Goal: Information Seeking & Learning: Check status

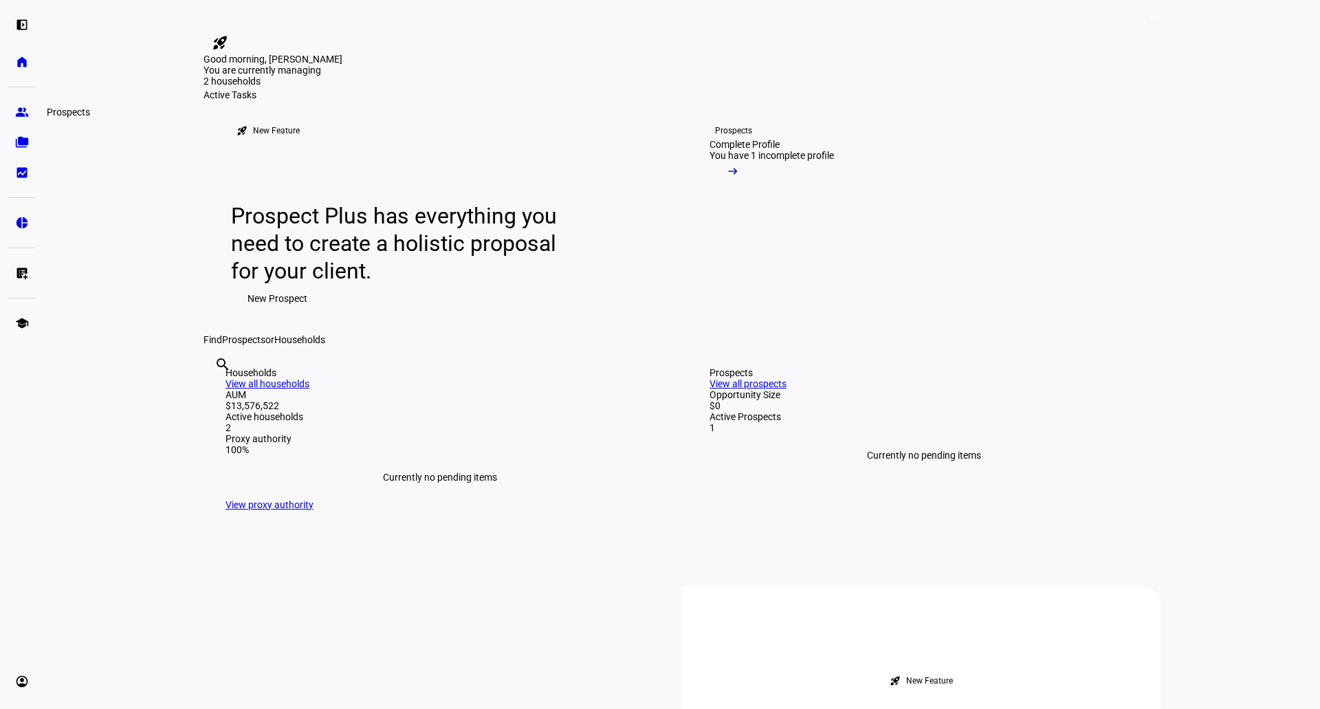
click at [26, 109] on eth-mat-symbol "group" at bounding box center [22, 112] width 14 height 14
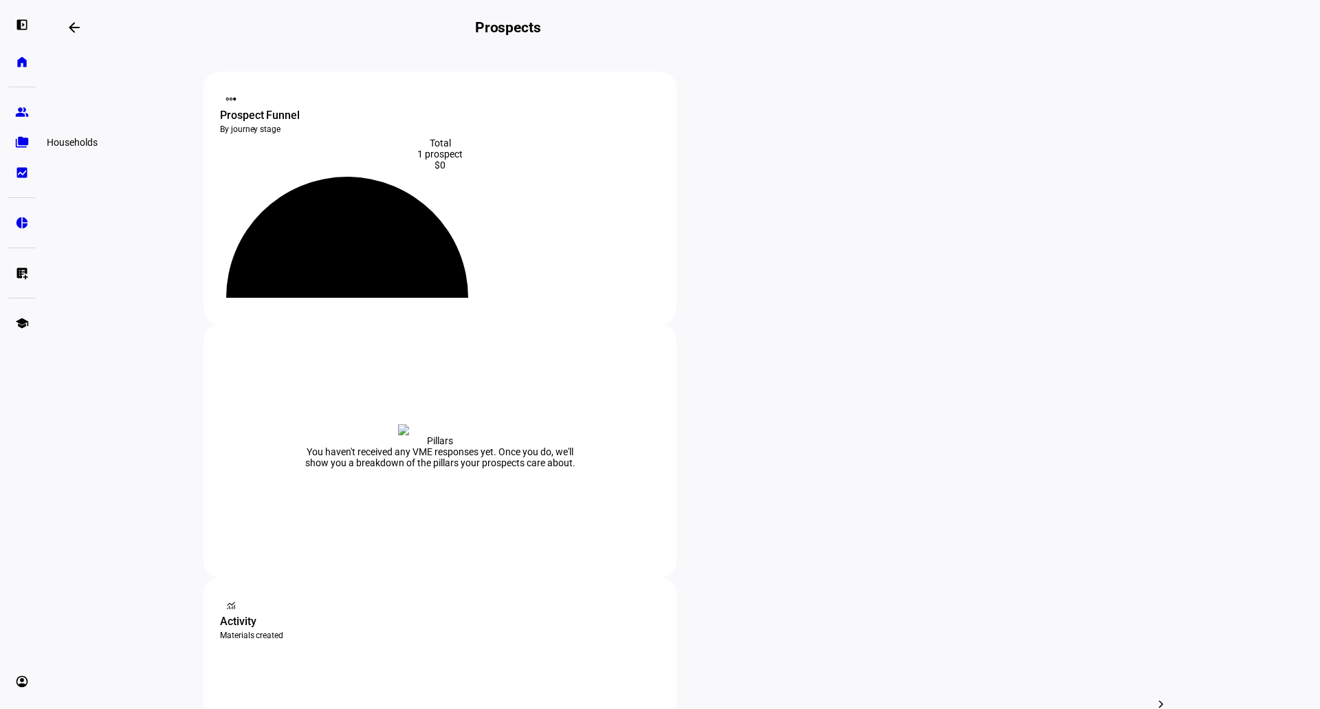
click at [25, 139] on eth-mat-symbol "folder_copy" at bounding box center [22, 142] width 14 height 14
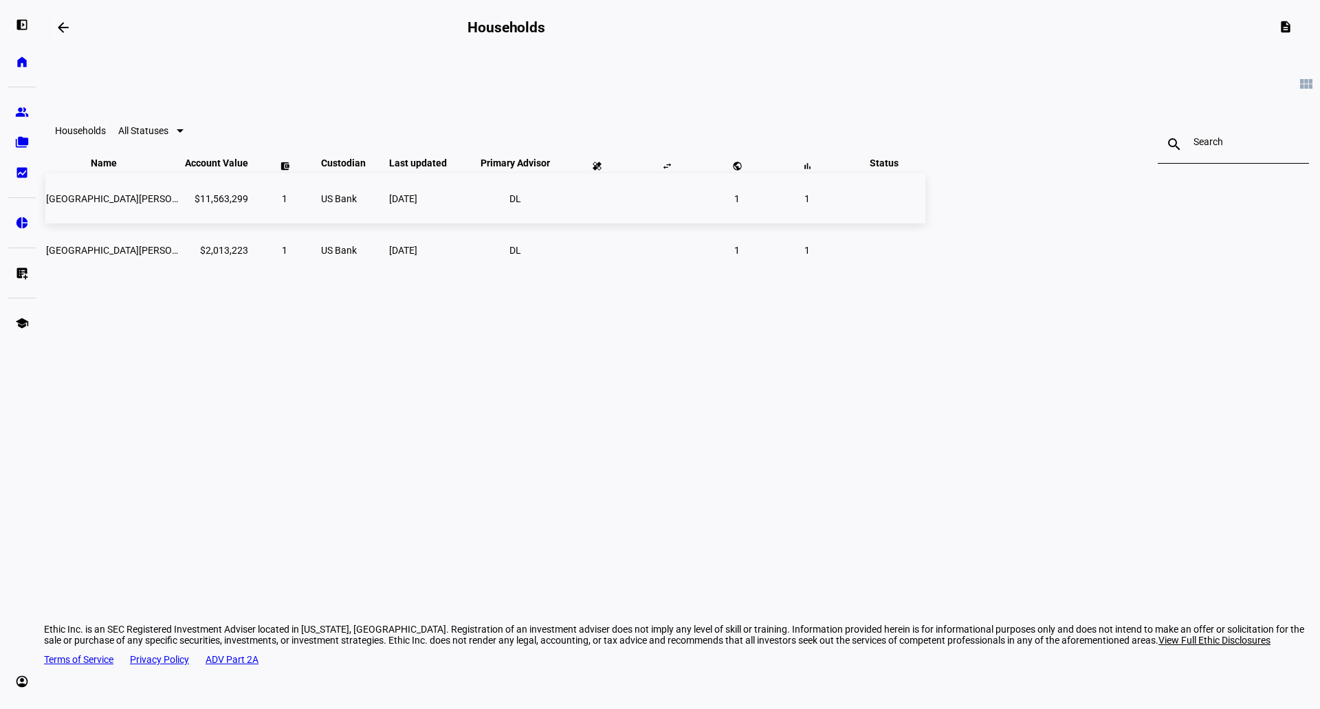
click at [273, 204] on span "[GEOGRAPHIC_DATA][PERSON_NAME] Nat Hist-ethic" at bounding box center [159, 198] width 227 height 11
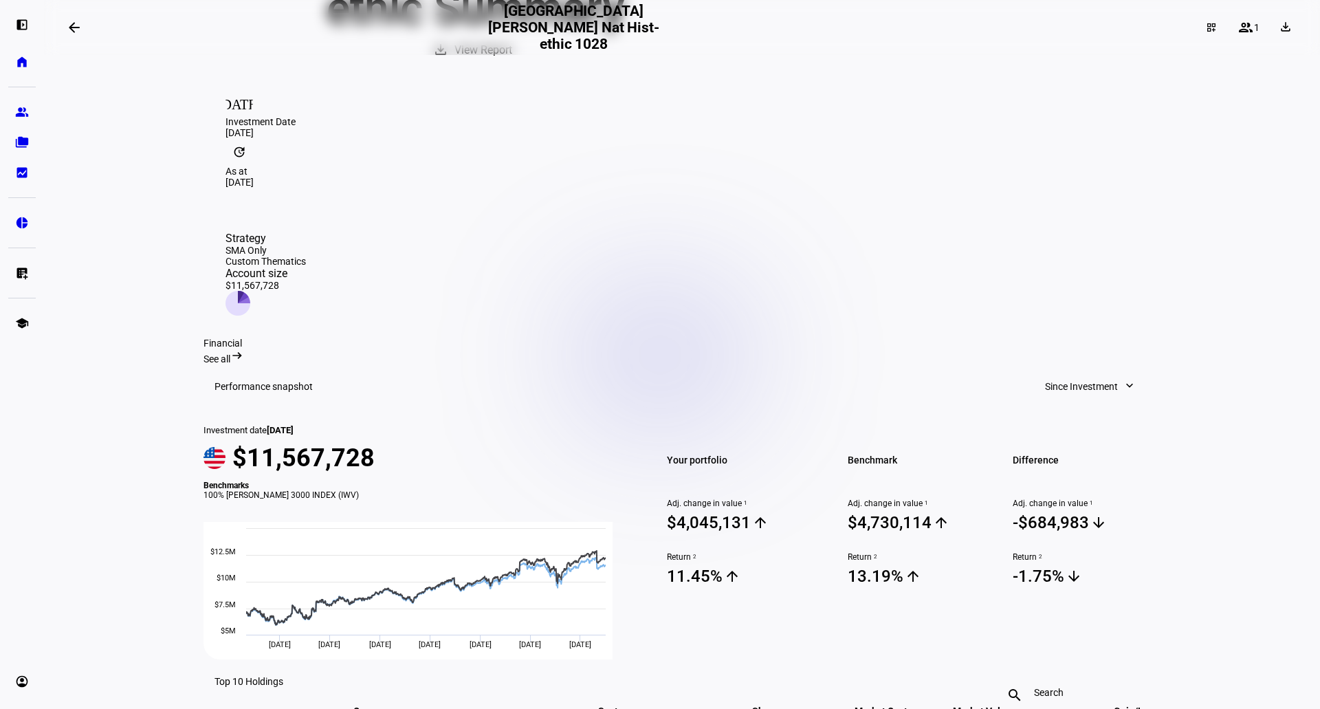
scroll to position [275, 0]
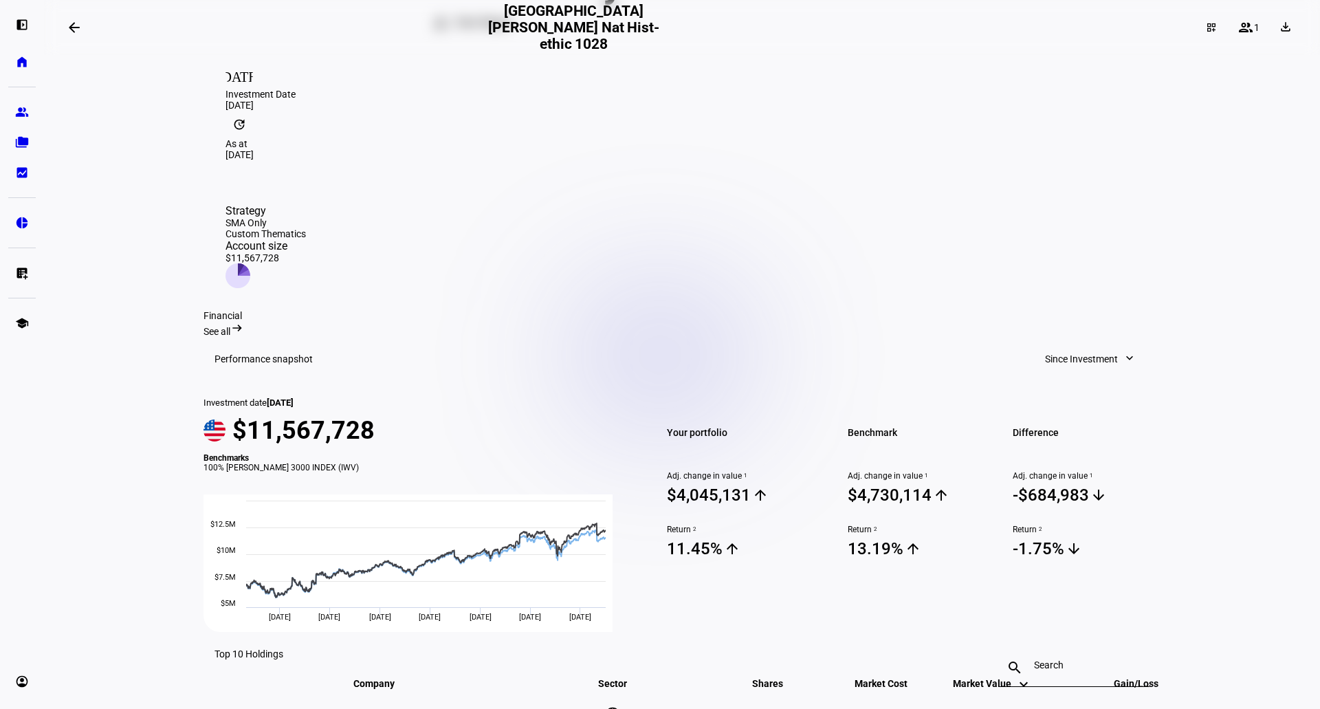
click at [1073, 345] on span "Since Investment" at bounding box center [1081, 358] width 73 height 27
click at [1072, 316] on div "Quarter to Date" at bounding box center [1085, 321] width 114 height 11
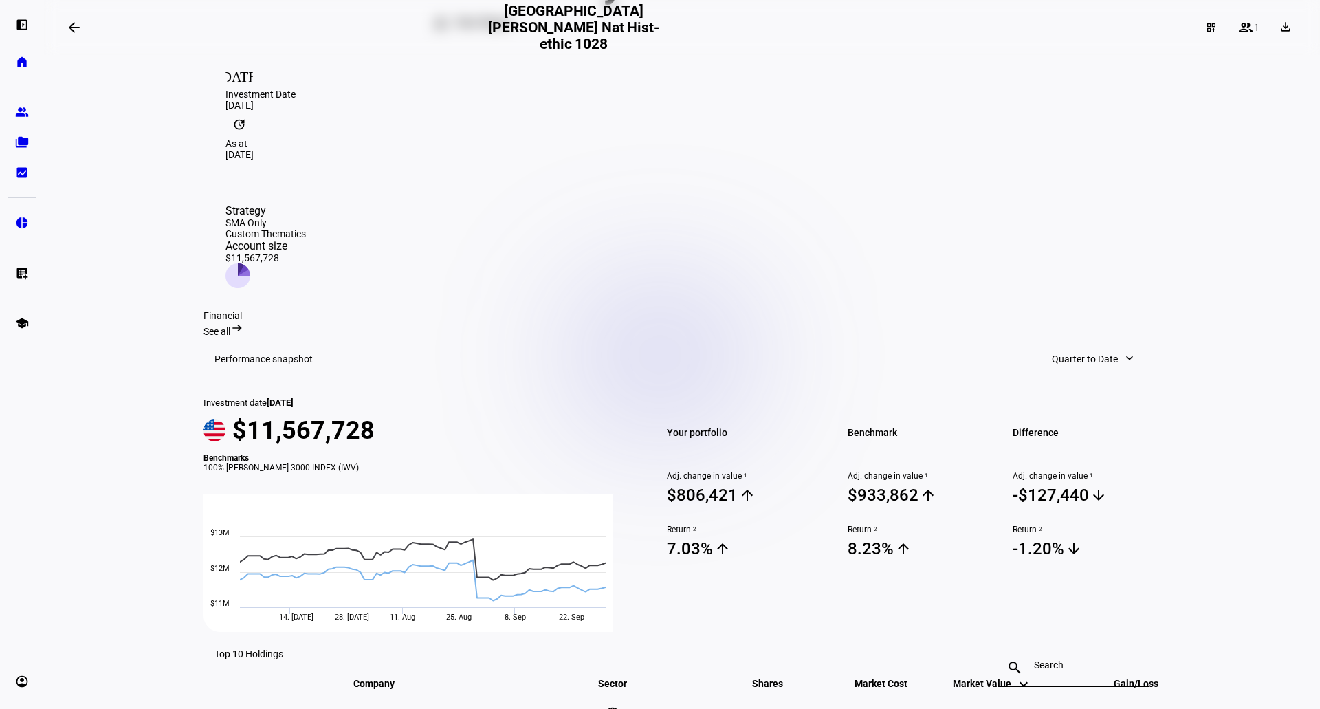
click at [1084, 345] on span "Quarter to Date" at bounding box center [1085, 358] width 66 height 27
click at [1078, 349] on div "Year to Date" at bounding box center [1093, 354] width 114 height 11
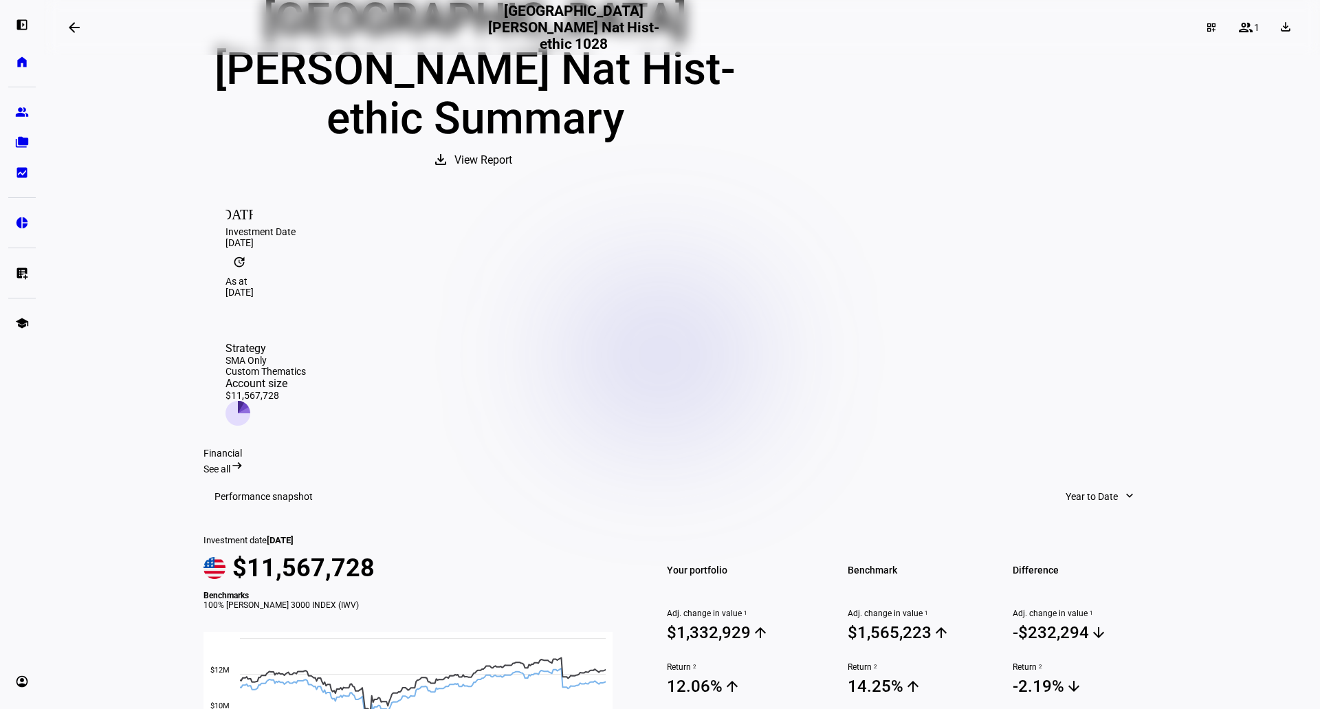
scroll to position [159, 0]
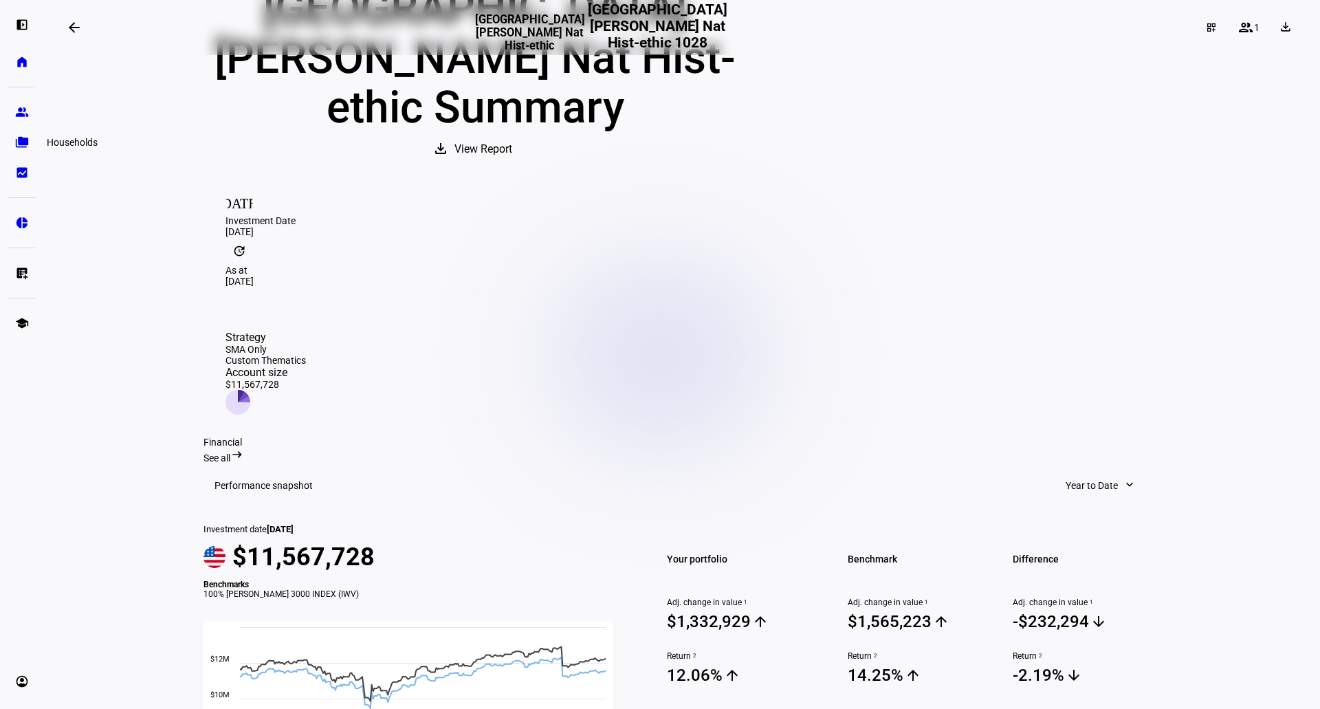
click at [29, 147] on link "folder_copy Households" at bounding box center [21, 142] width 27 height 27
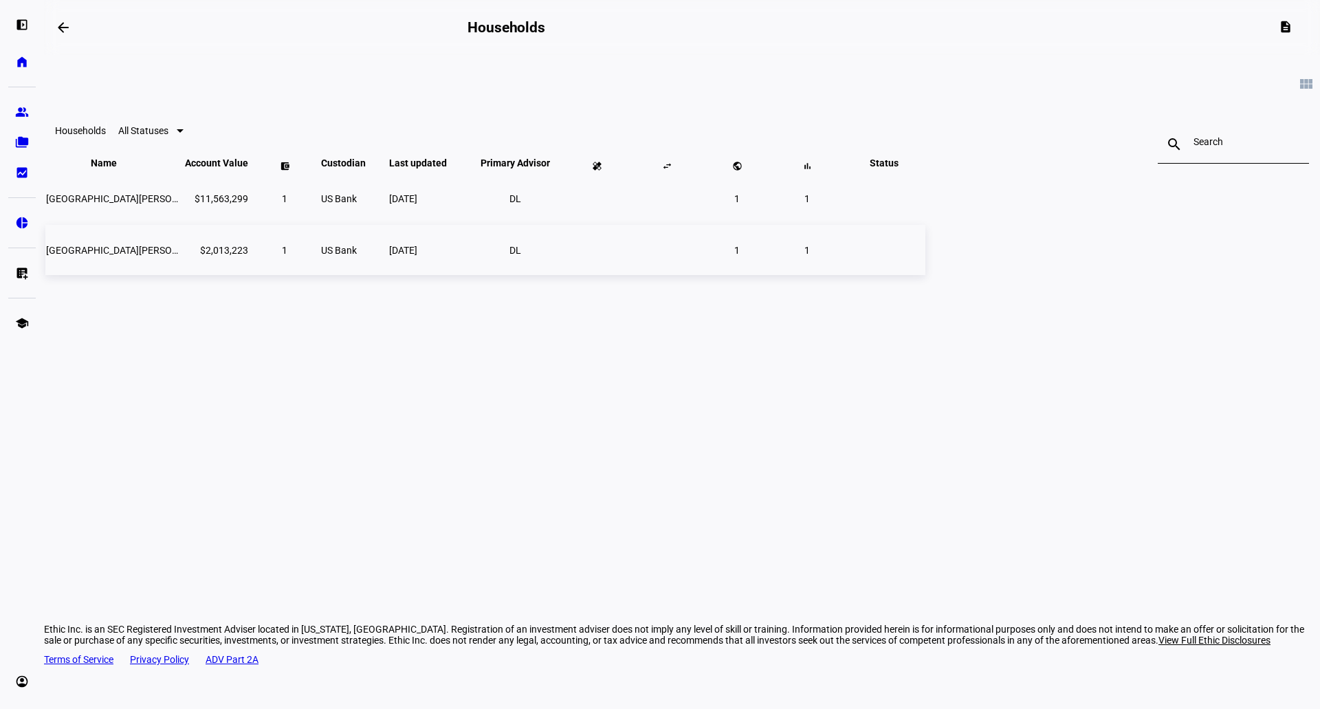
click at [183, 269] on td "[GEOGRAPHIC_DATA][PERSON_NAME] Nat - Ethic Imp" at bounding box center [113, 250] width 137 height 50
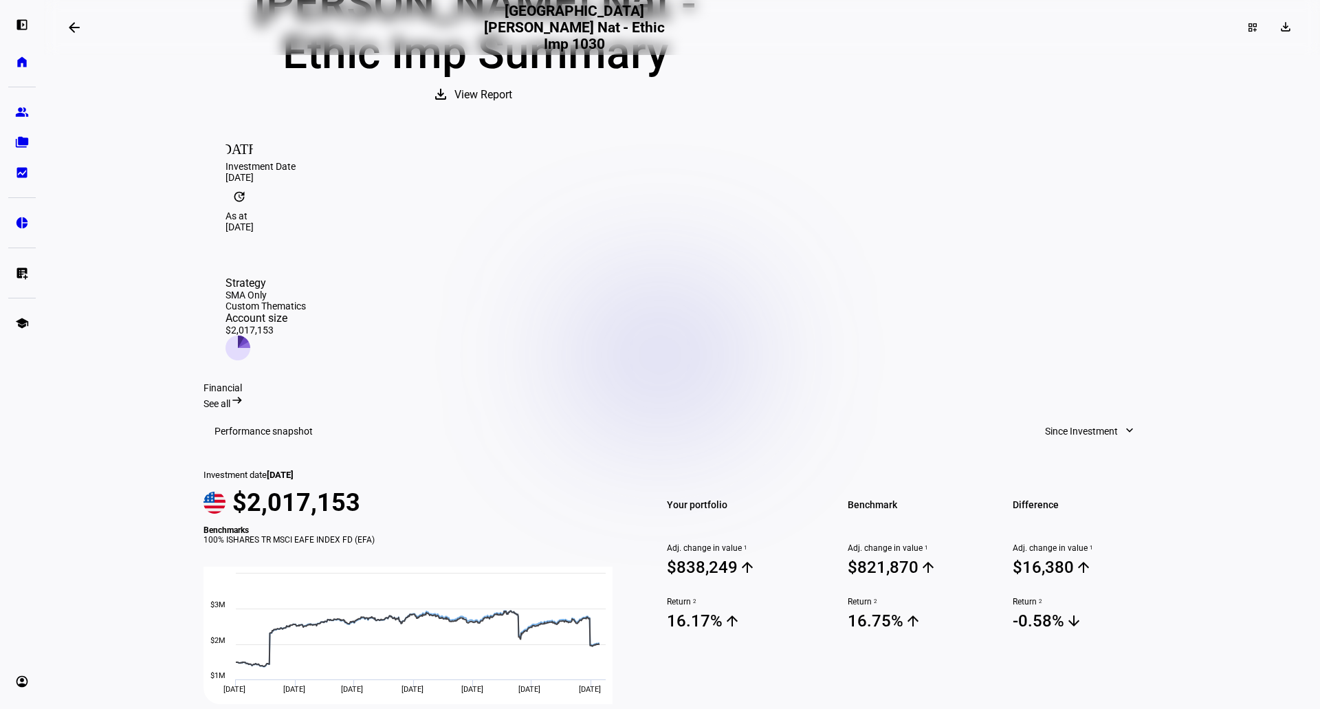
scroll to position [206, 0]
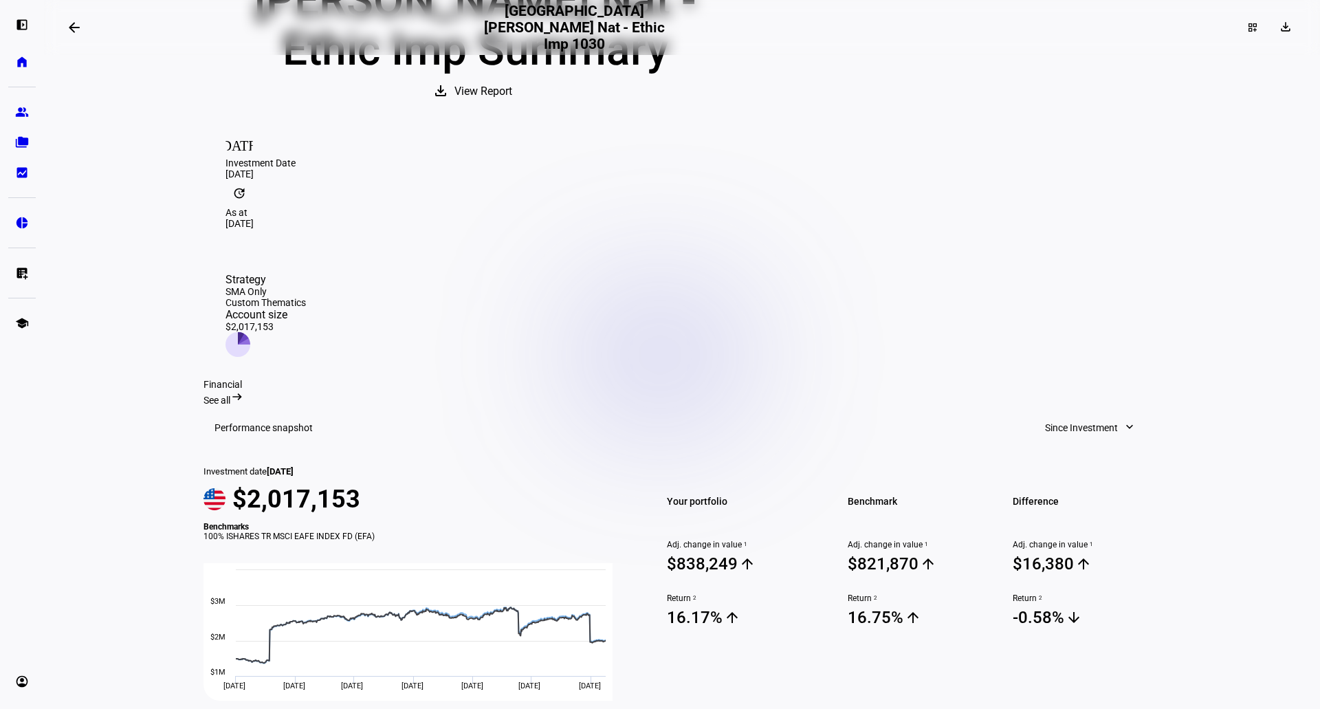
click at [1081, 414] on span "Since Investment" at bounding box center [1081, 427] width 73 height 27
click at [1070, 418] on div "Year to Date" at bounding box center [1085, 423] width 114 height 11
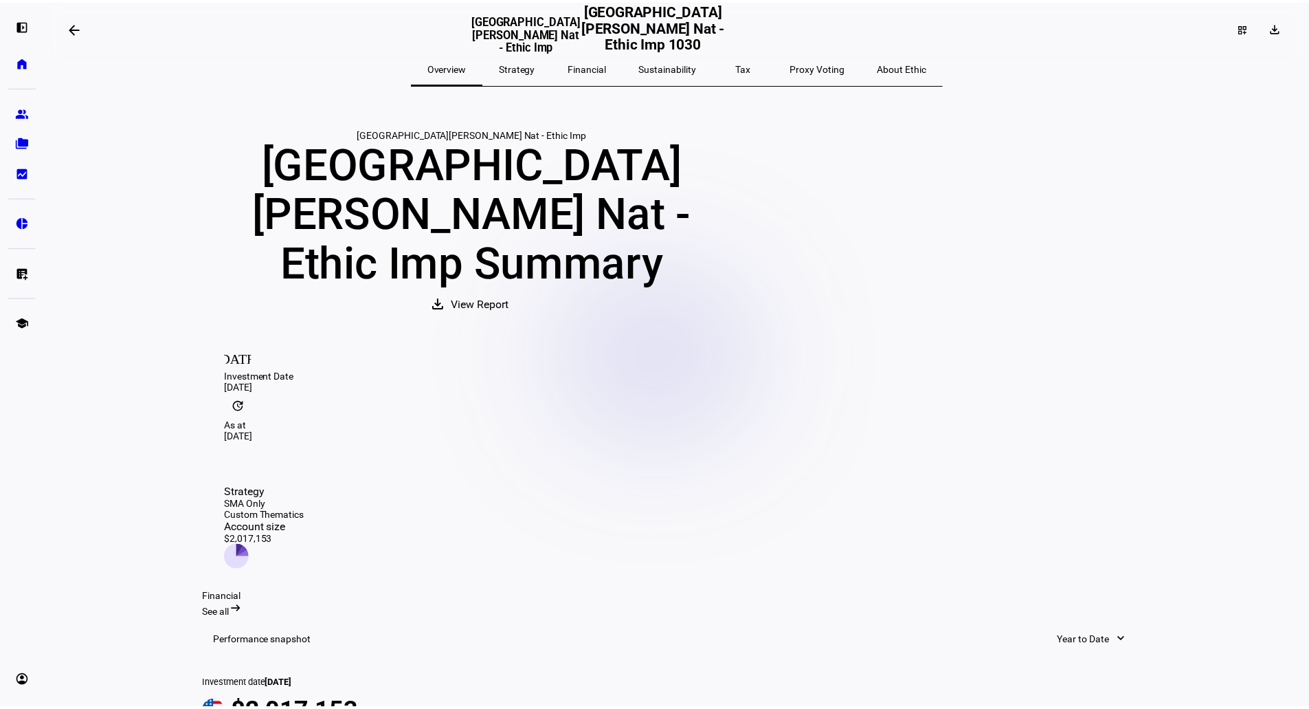
scroll to position [0, 0]
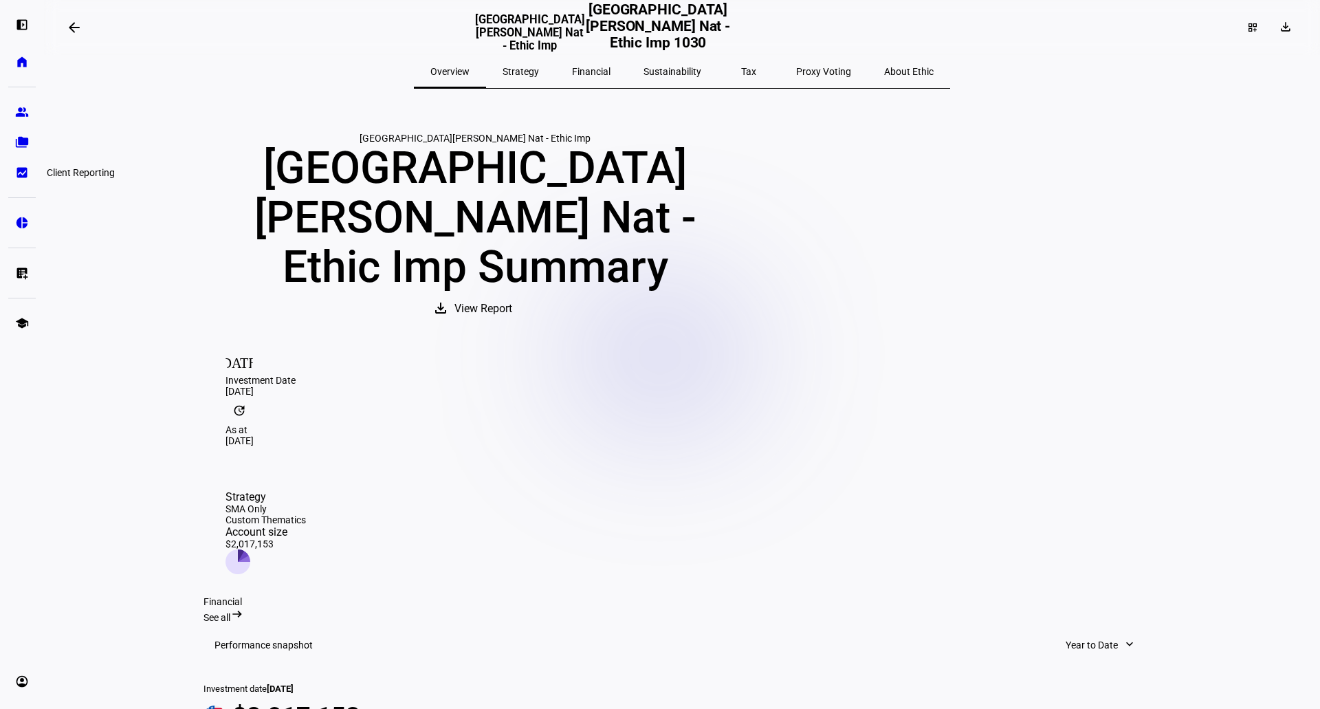
click at [27, 169] on eth-mat-symbol "bid_landscape" at bounding box center [22, 173] width 14 height 14
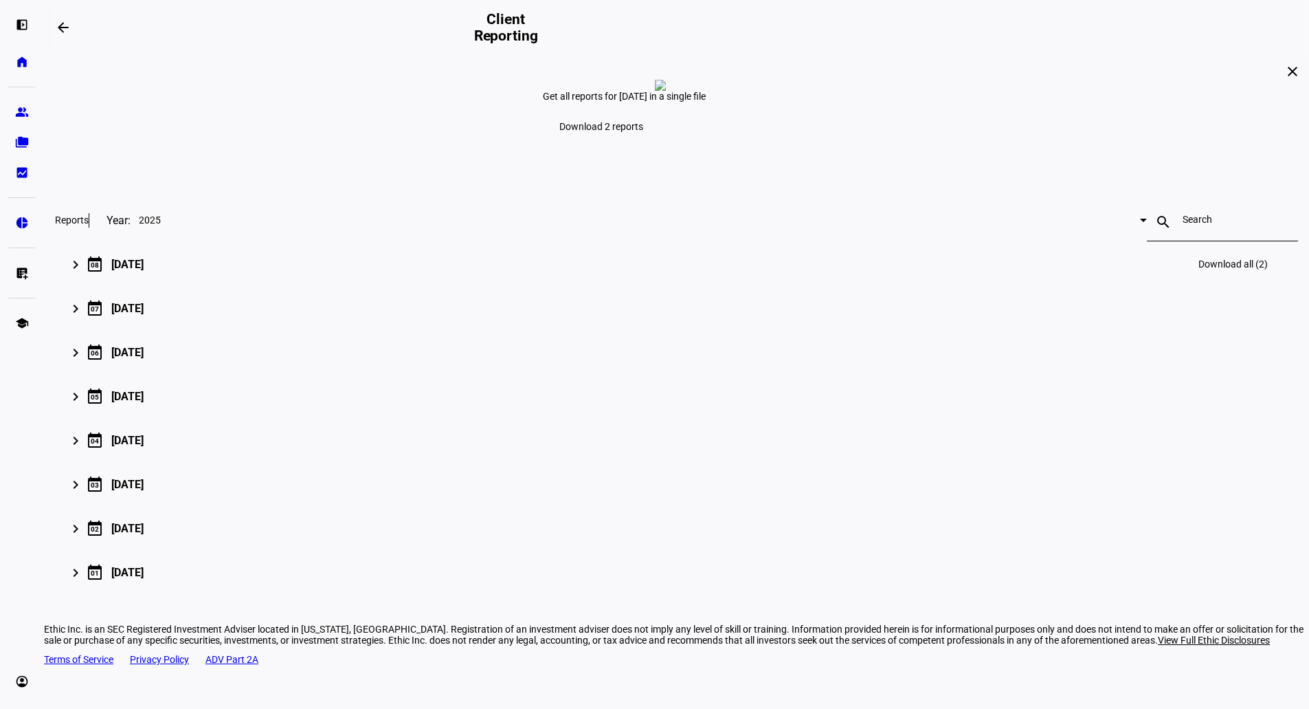
click at [84, 273] on mat-icon "keyboard_arrow_right" at bounding box center [75, 264] width 16 height 16
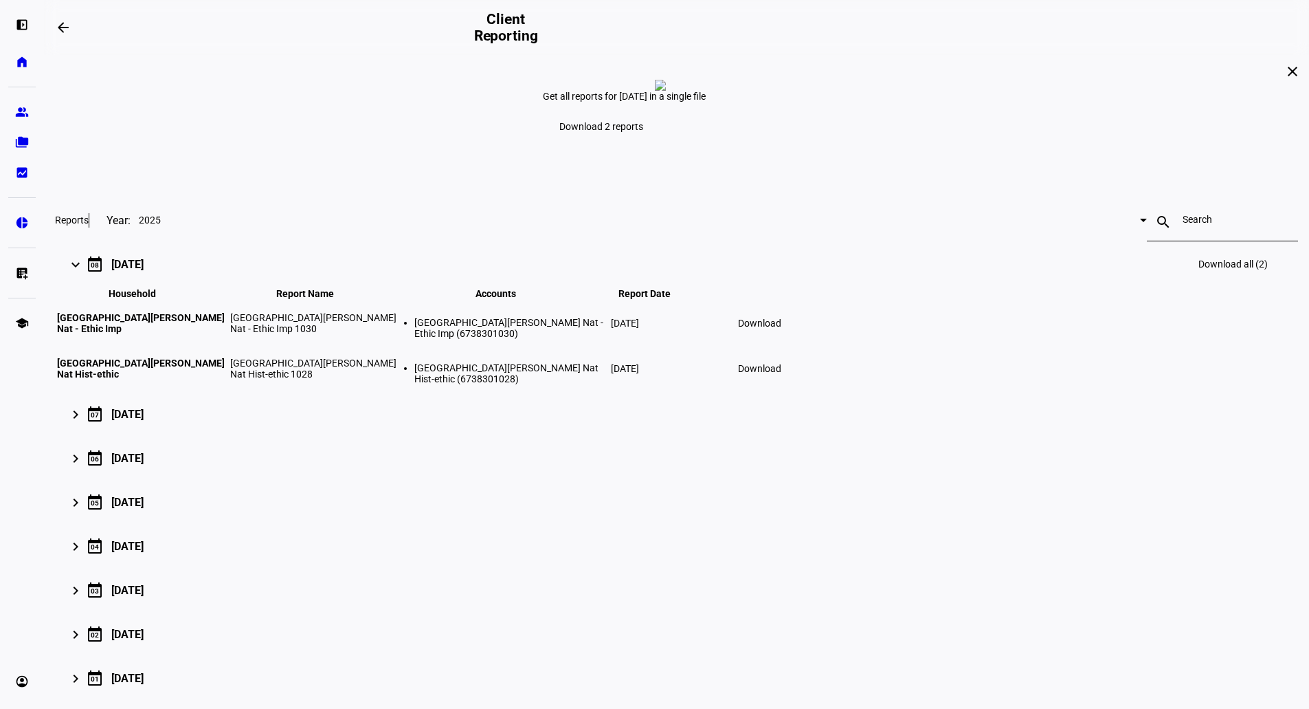
click at [790, 340] on span at bounding box center [760, 323] width 60 height 33
